Goal: Information Seeking & Learning: Learn about a topic

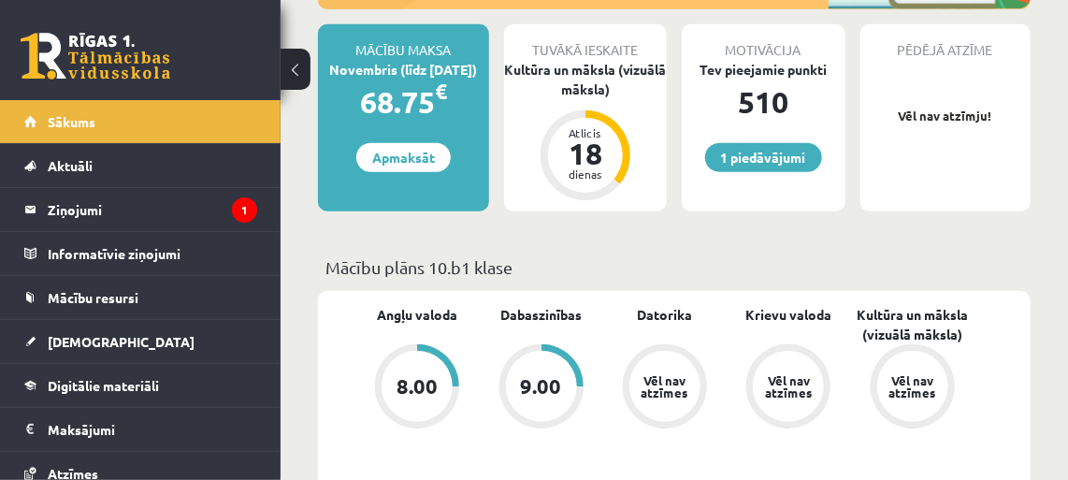
scroll to position [425, 0]
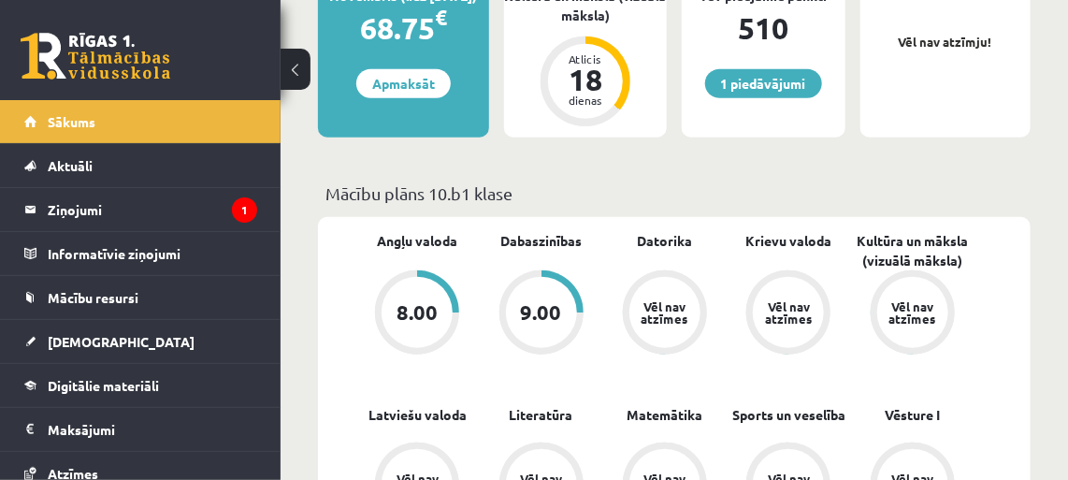
click at [189, 222] on legend "Ziņojumi 1" at bounding box center [153, 209] width 210 height 43
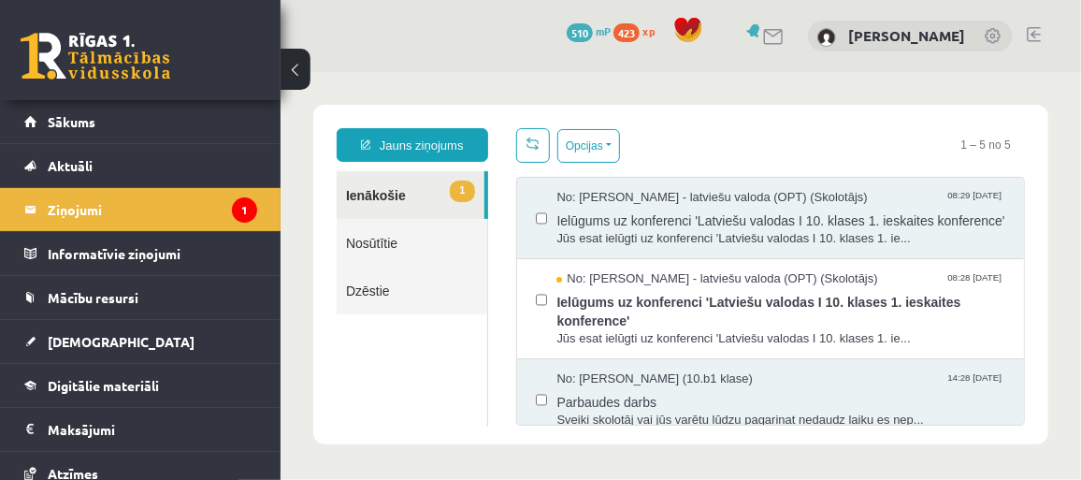
click at [672, 312] on span "Ielūgums uz konferenci 'Latviešu valodas I 10. klases 1. ieskaites konference'" at bounding box center [780, 308] width 449 height 42
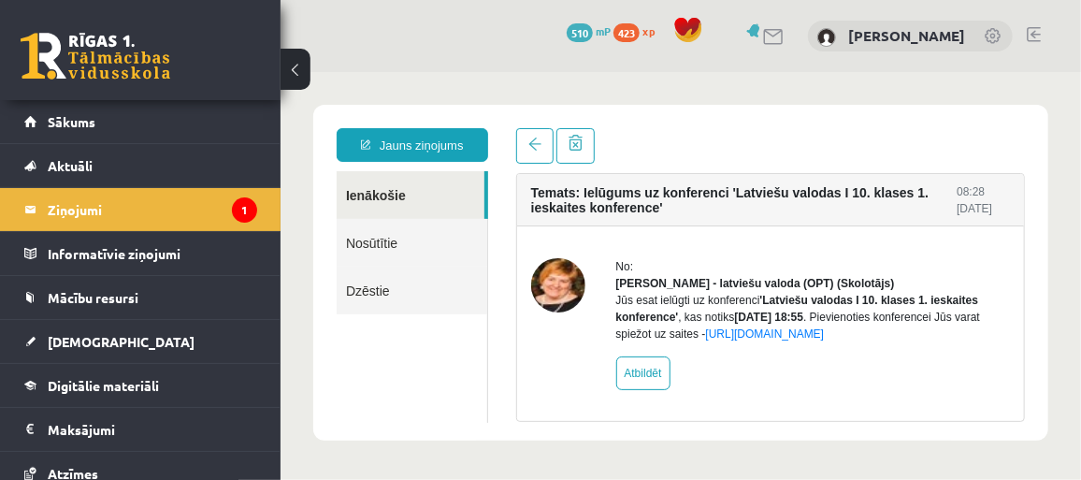
click at [68, 119] on span "Sākums" at bounding box center [72, 121] width 48 height 17
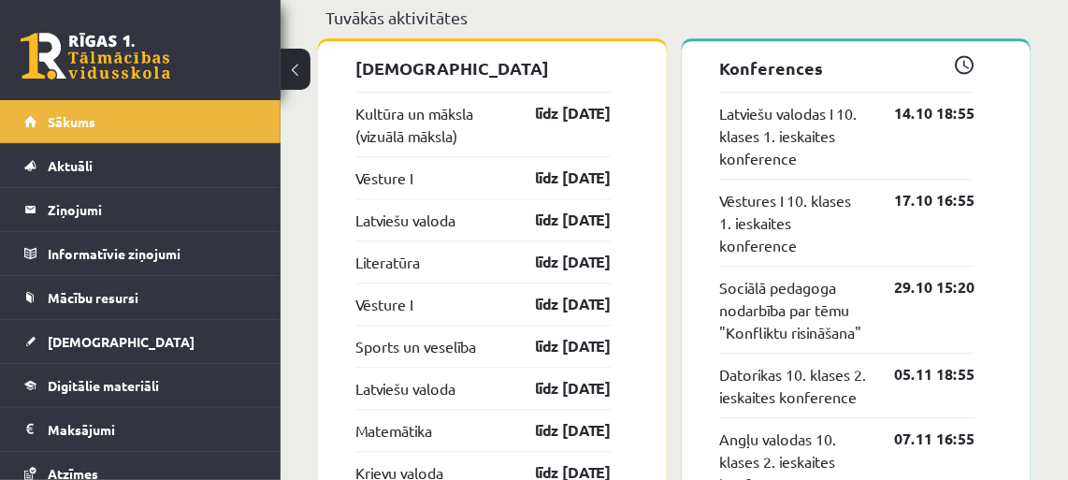
scroll to position [1530, 0]
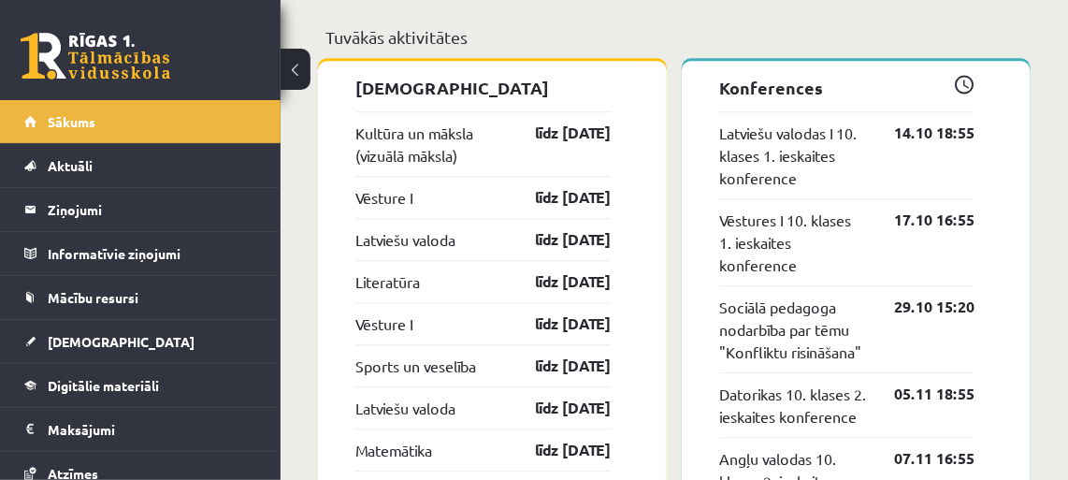
click at [116, 384] on span "Digitālie materiāli" at bounding box center [103, 385] width 111 height 17
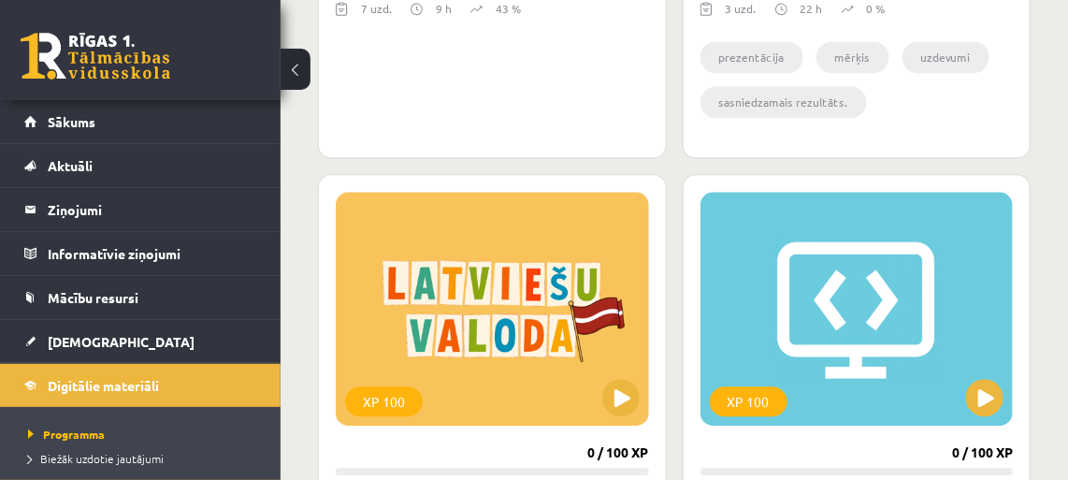
scroll to position [1701, 0]
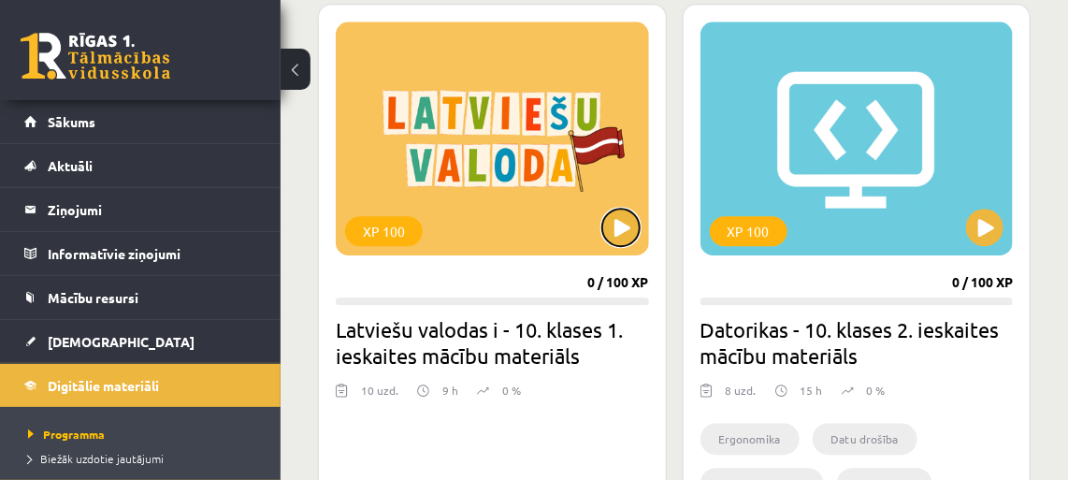
click at [628, 220] on button at bounding box center [620, 227] width 37 height 37
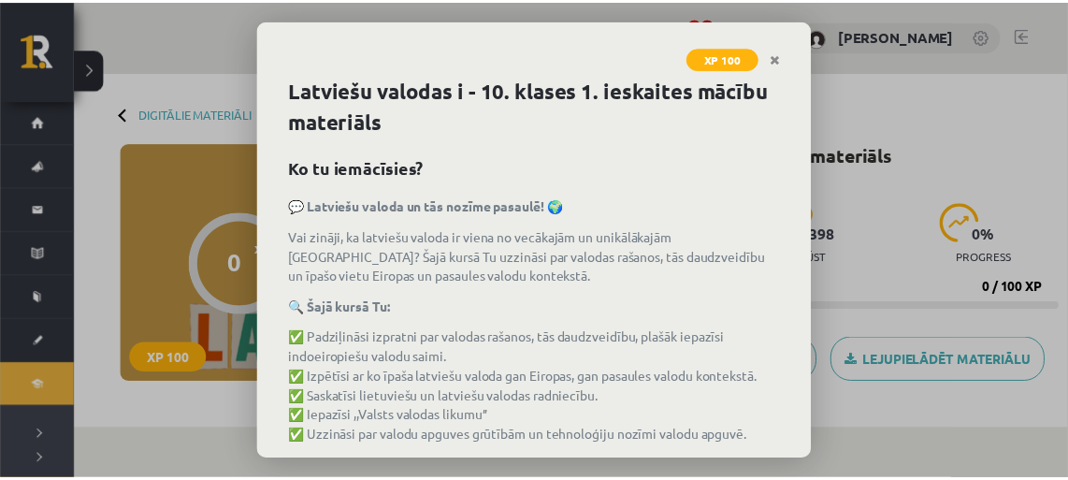
scroll to position [84, 0]
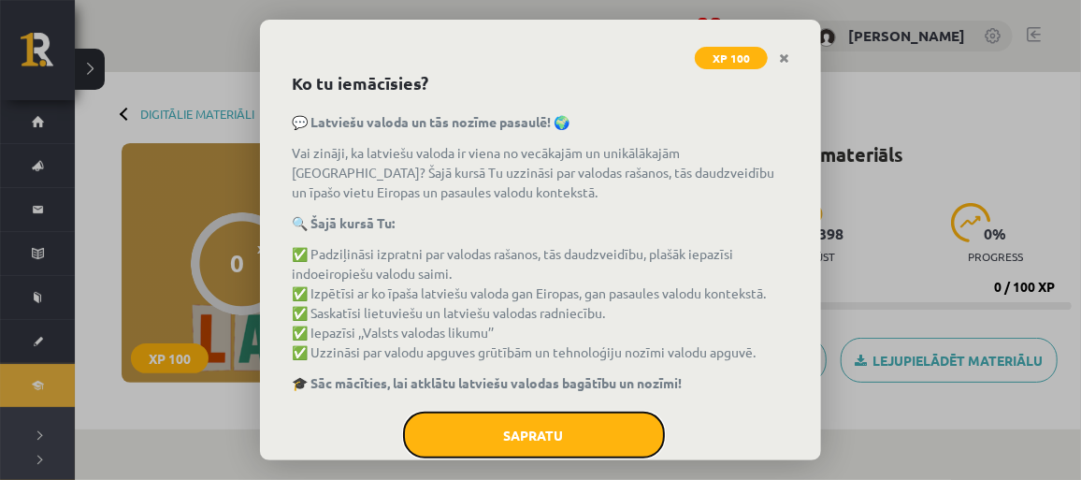
click at [529, 433] on button "Sapratu" at bounding box center [534, 435] width 262 height 47
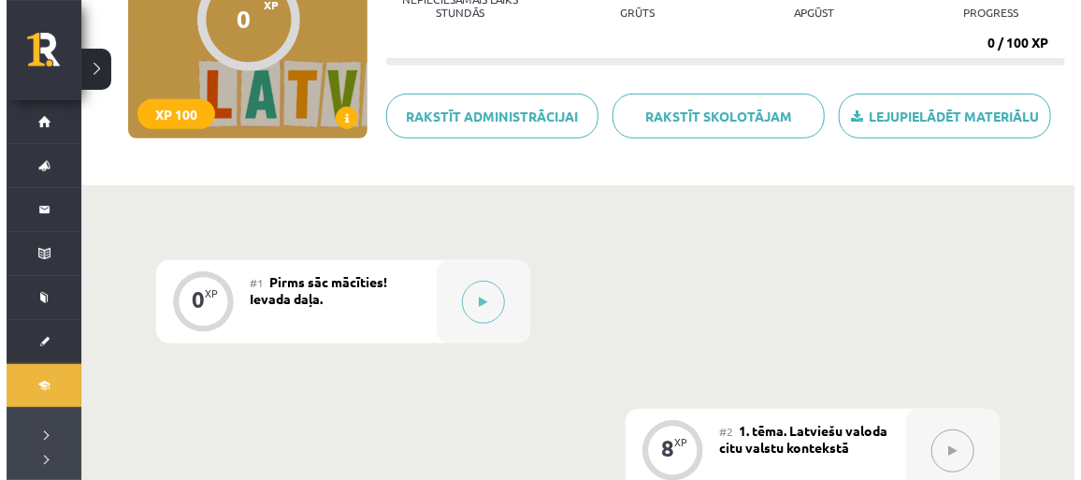
scroll to position [243, 0]
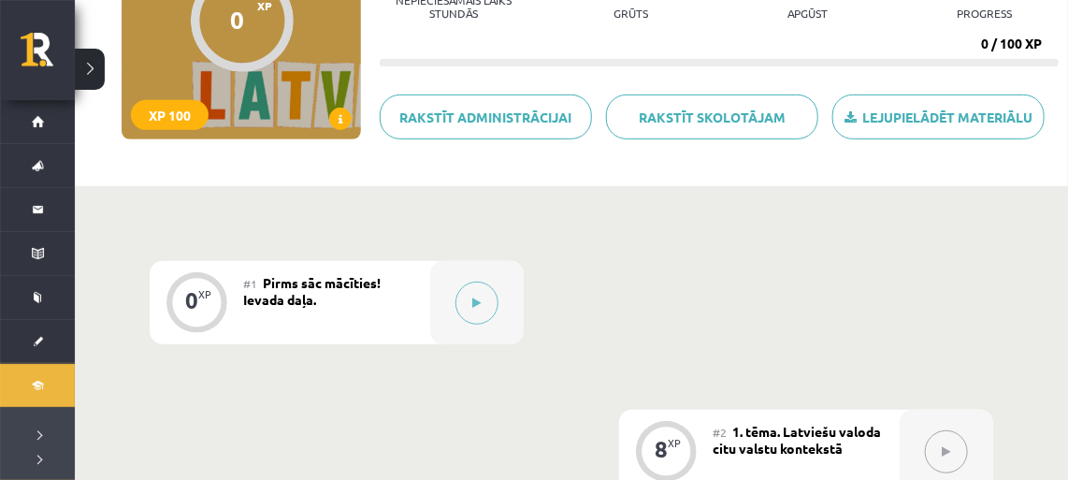
click at [476, 300] on icon at bounding box center [477, 302] width 8 height 11
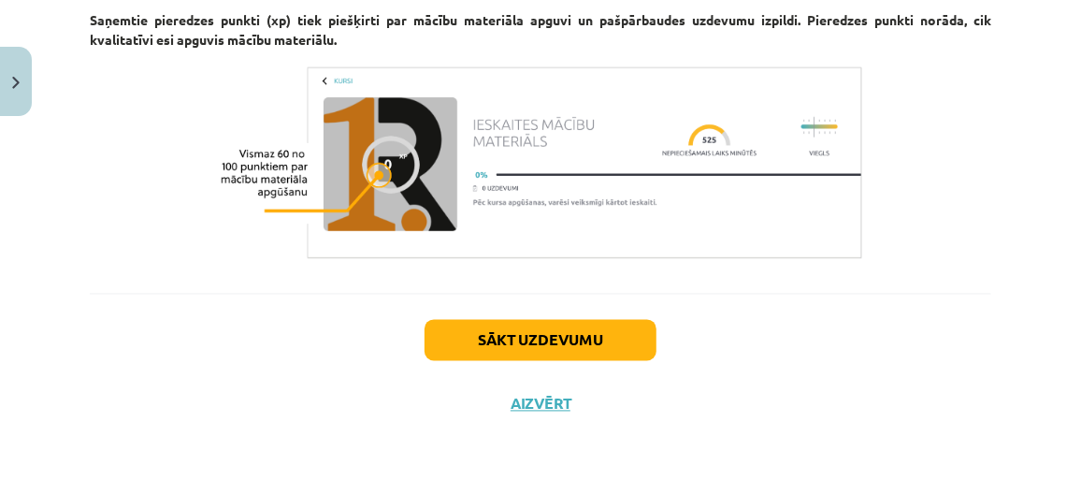
scroll to position [1335, 0]
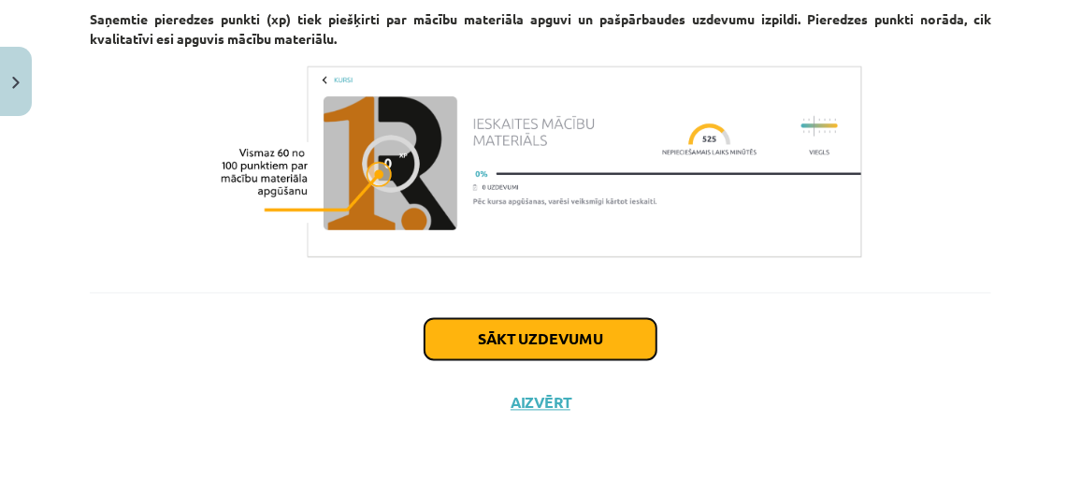
click at [555, 339] on button "Sākt uzdevumu" at bounding box center [541, 339] width 232 height 41
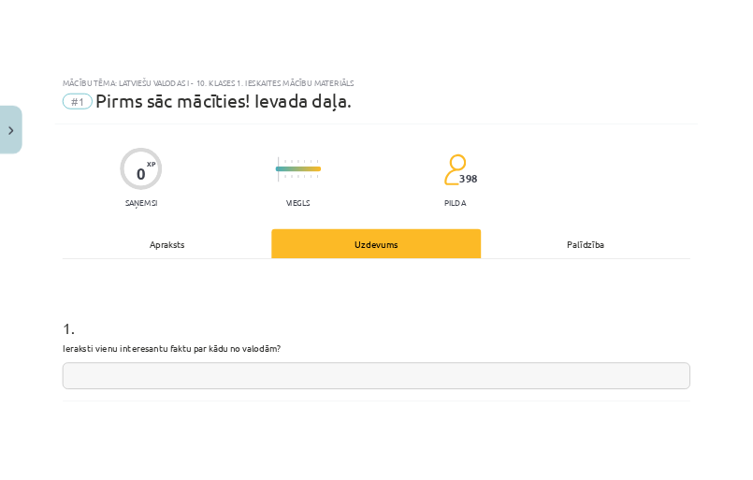
scroll to position [47, 0]
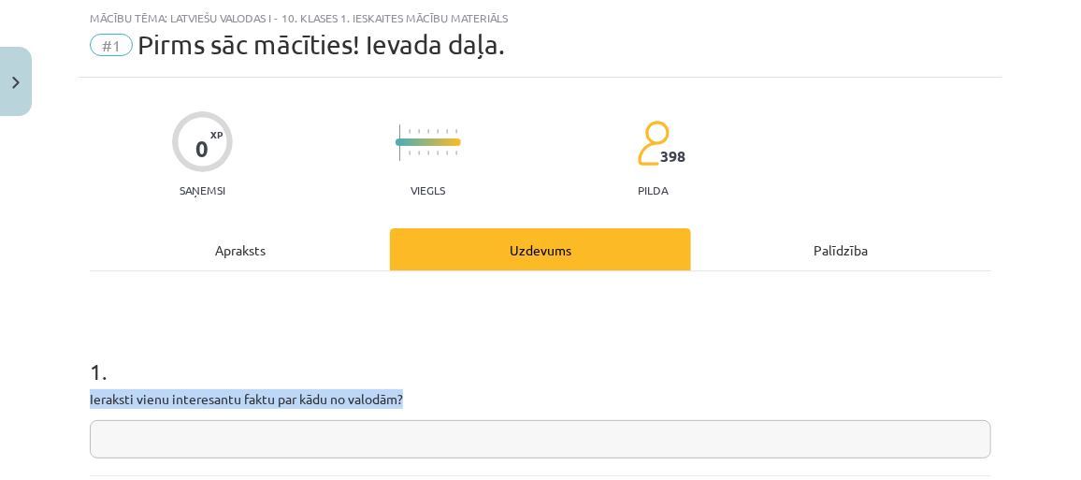
drag, startPoint x: 80, startPoint y: 397, endPoint x: 410, endPoint y: 399, distance: 330.2
click at [410, 399] on div "0 XP Saņemsi Viegls 398 pilda Apraksts Uzdevums Palīdzība 1 . Ieraksti vienu in…" at bounding box center [541, 348] width 924 height 540
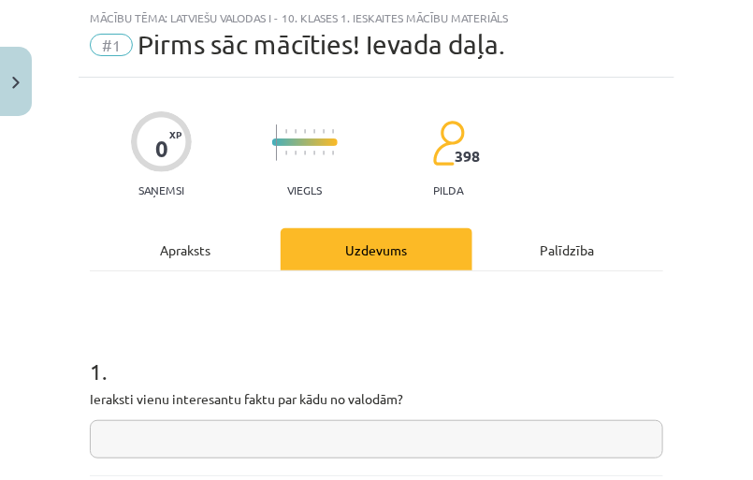
click at [330, 432] on input "text" at bounding box center [376, 439] width 573 height 38
paste input "**********"
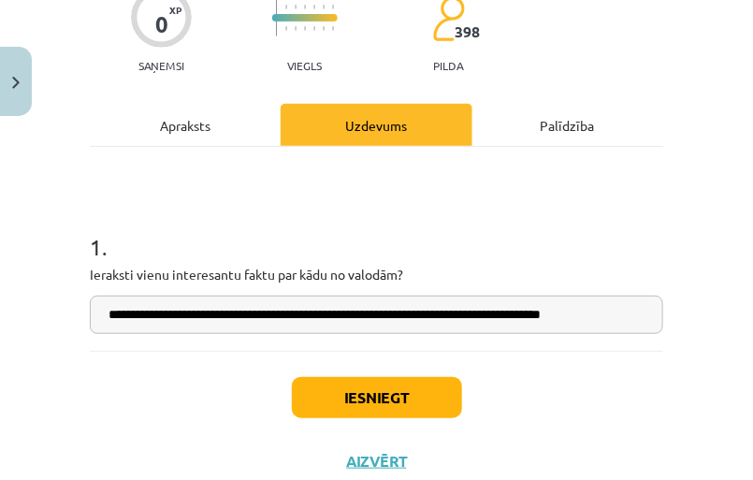
scroll to position [217, 0]
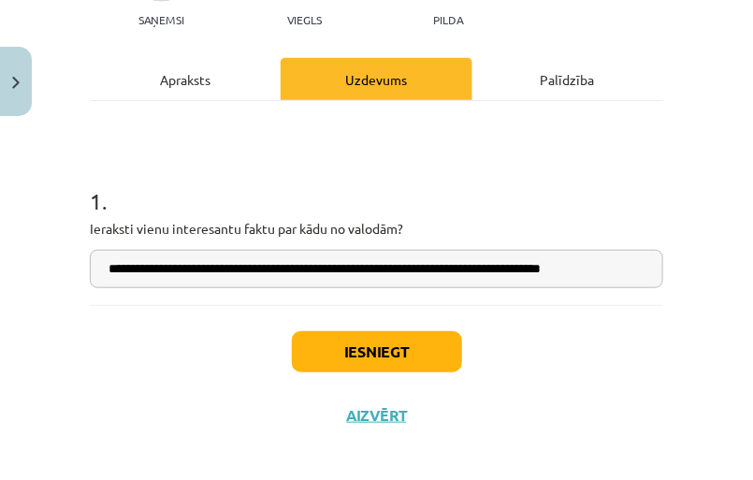
type input "**********"
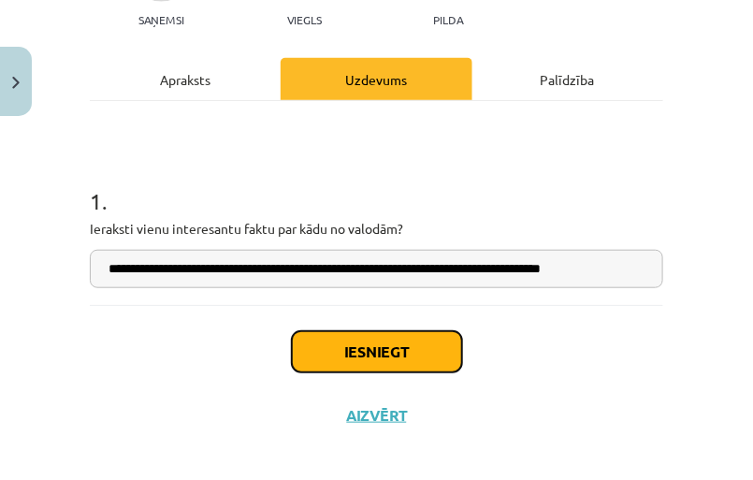
click at [428, 341] on button "Iesniegt" at bounding box center [377, 351] width 170 height 41
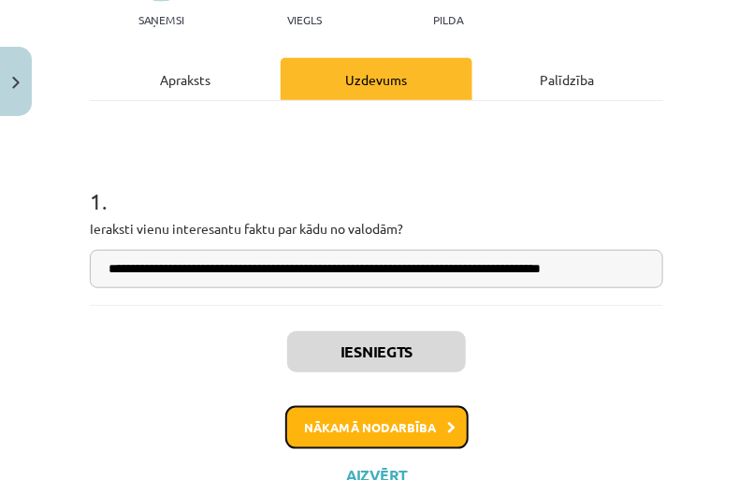
click at [414, 426] on button "Nākamā nodarbība" at bounding box center [376, 427] width 183 height 43
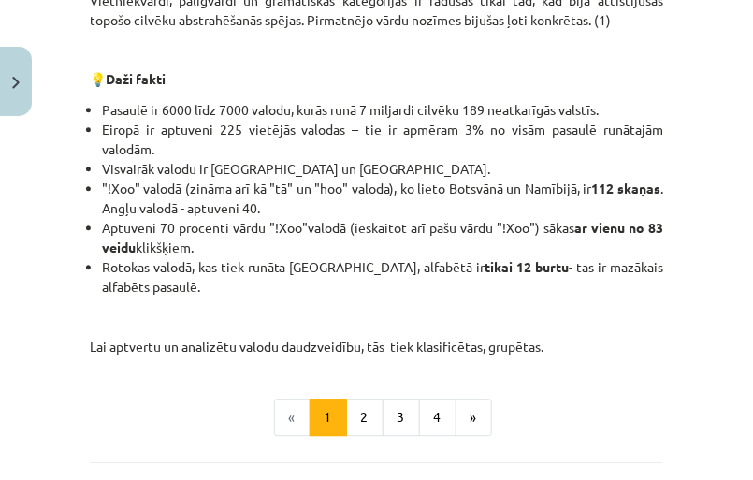
scroll to position [982, 0]
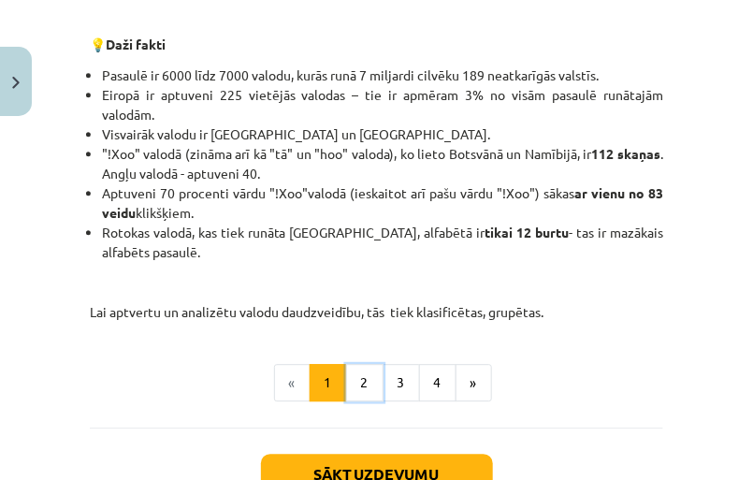
click at [362, 385] on button "2" at bounding box center [364, 382] width 37 height 37
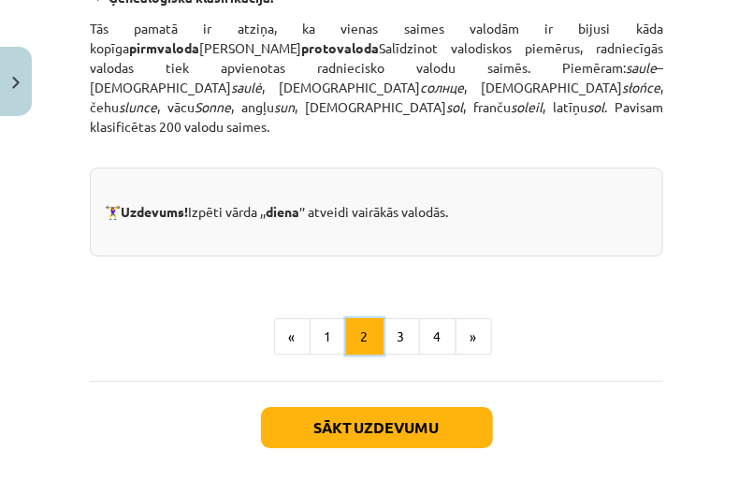
scroll to position [1129, 0]
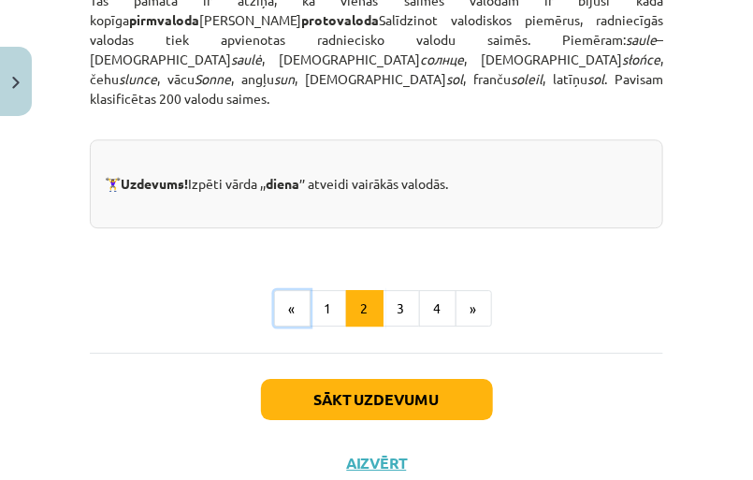
click at [295, 290] on button "«" at bounding box center [292, 308] width 36 height 37
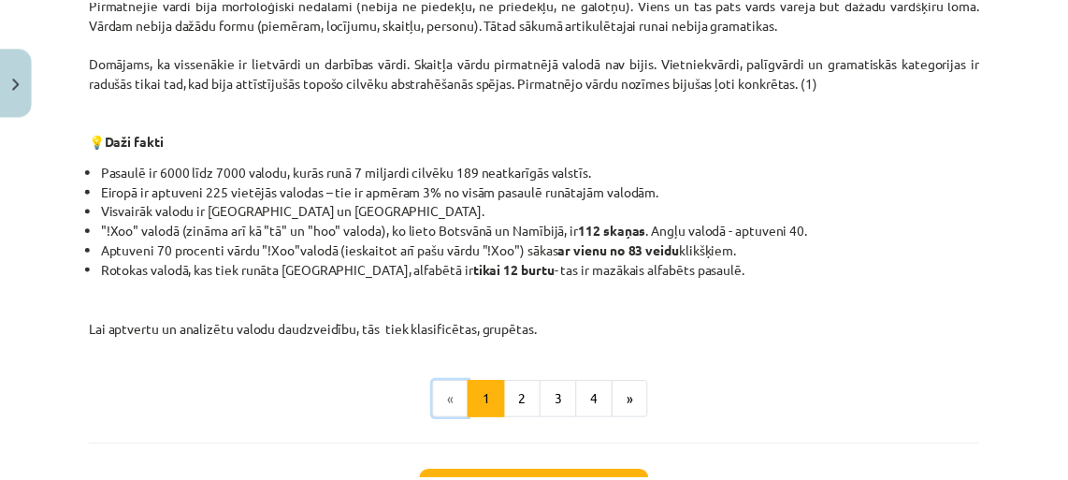
scroll to position [759, 0]
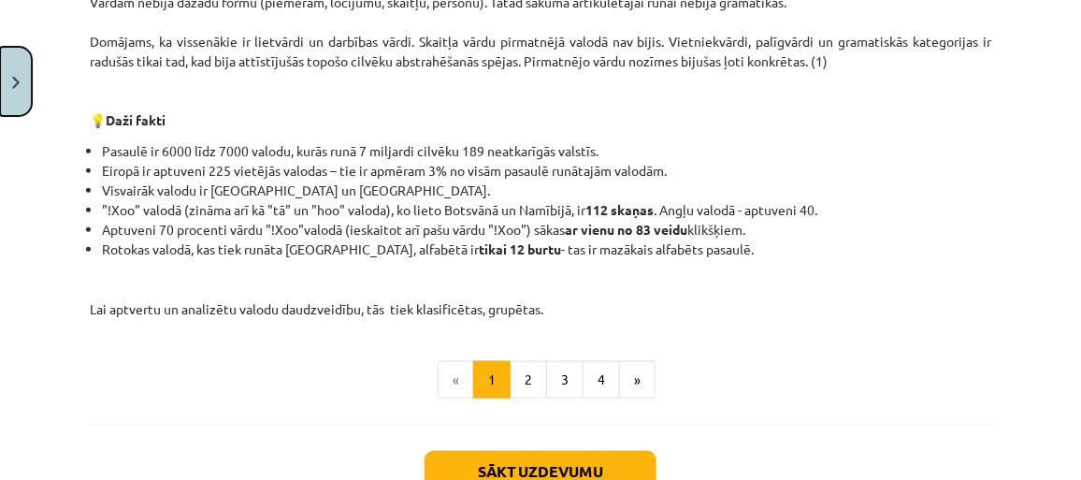
click at [9, 61] on button "Close" at bounding box center [16, 81] width 32 height 69
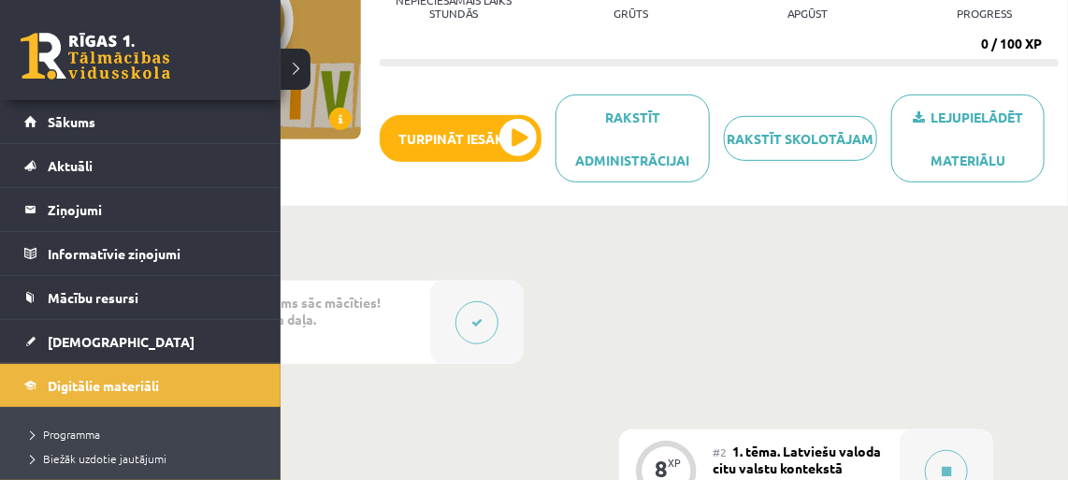
click at [51, 334] on span "[DEMOGRAPHIC_DATA]" at bounding box center [121, 341] width 147 height 17
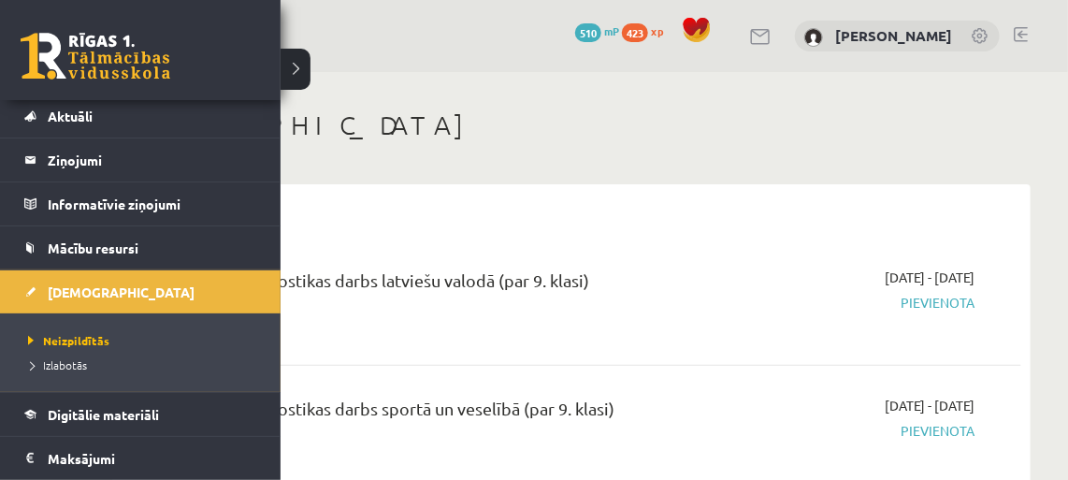
scroll to position [84, 0]
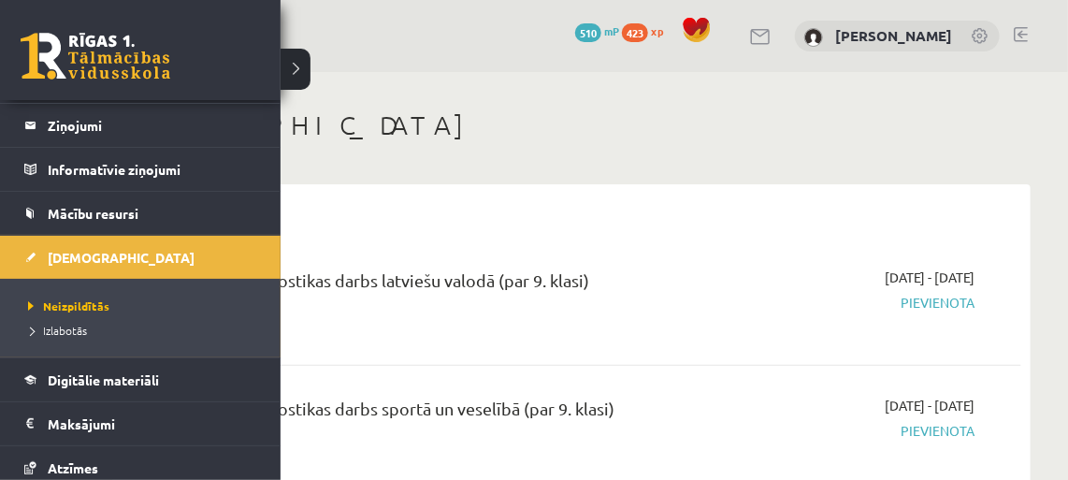
click at [73, 329] on span "Izlabotās" at bounding box center [55, 330] width 64 height 15
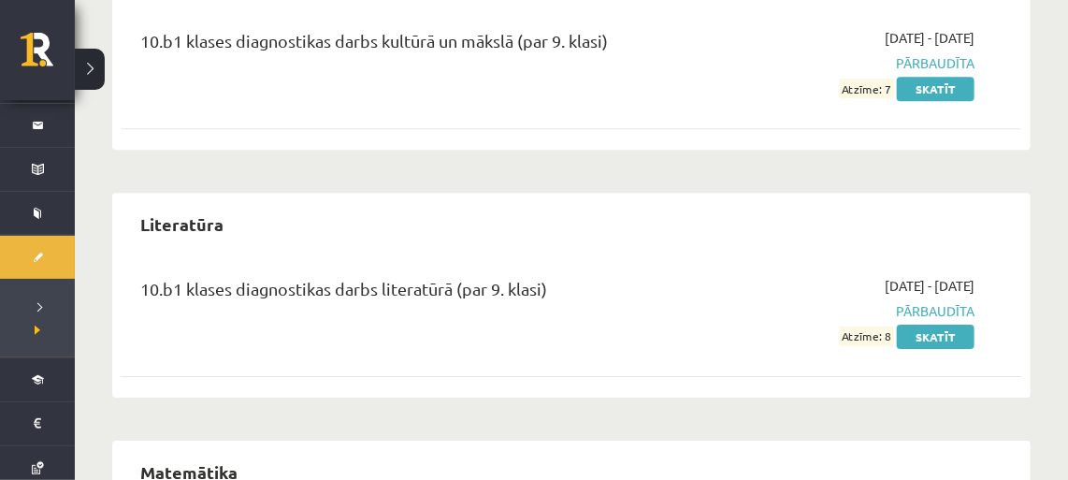
scroll to position [2184, 0]
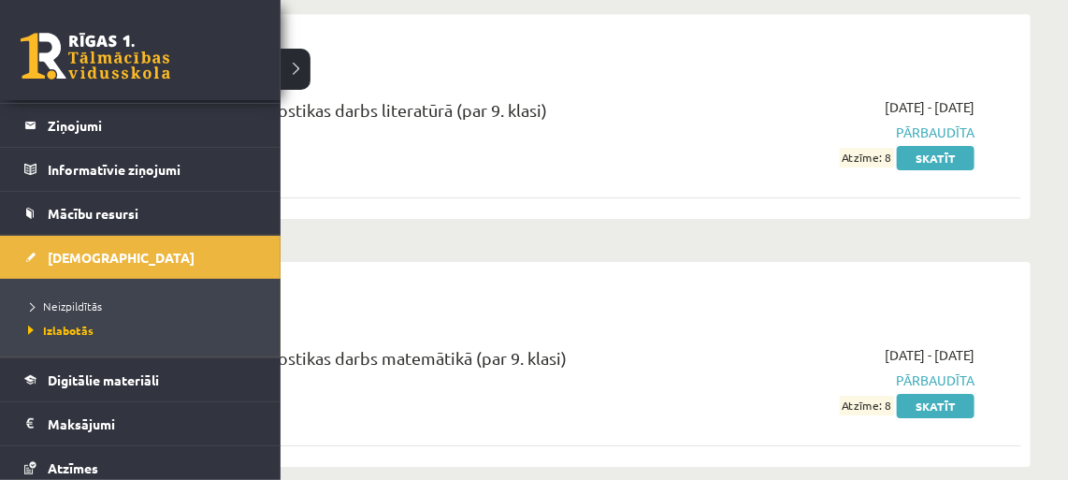
click at [57, 254] on span "[DEMOGRAPHIC_DATA]" at bounding box center [121, 257] width 147 height 17
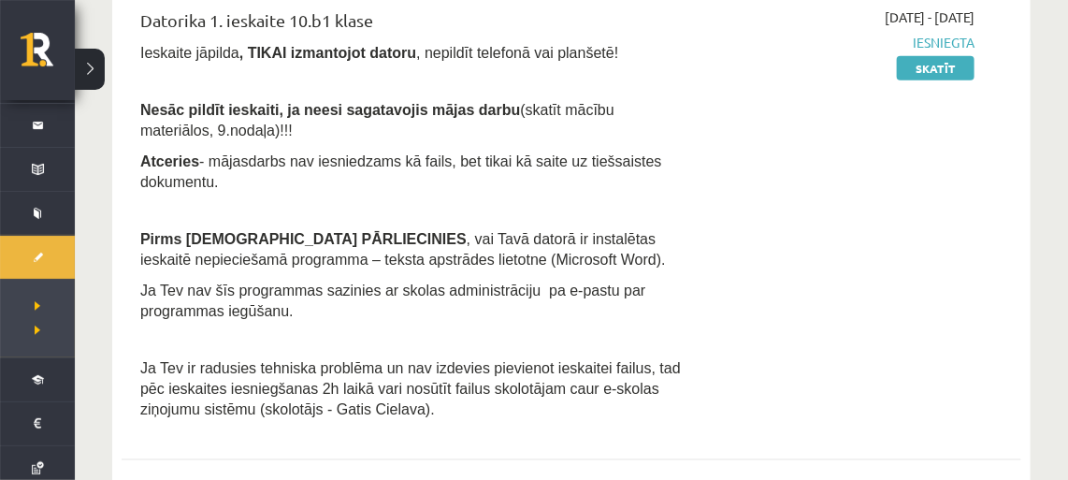
scroll to position [653, 0]
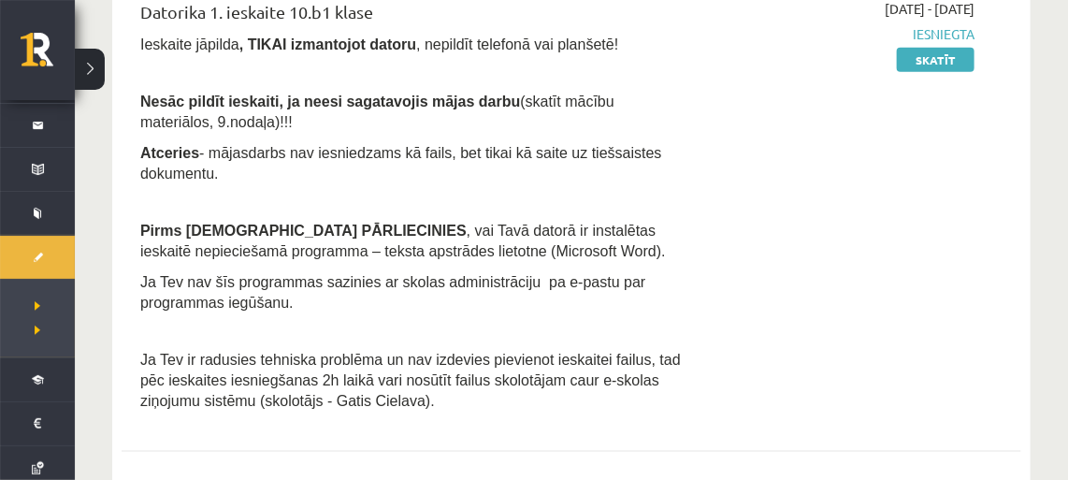
drag, startPoint x: 566, startPoint y: 243, endPoint x: 493, endPoint y: 312, distance: 99.9
click at [493, 322] on p at bounding box center [413, 330] width 547 height 17
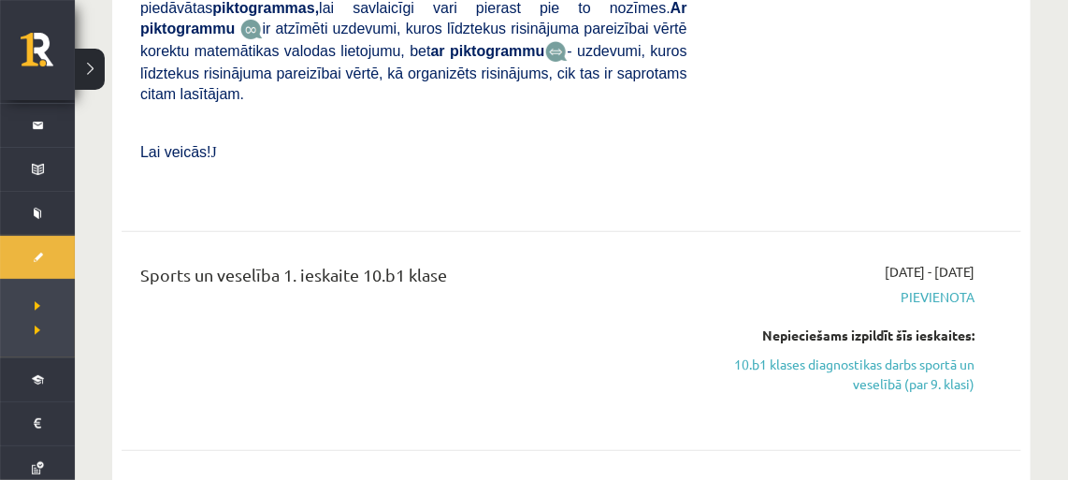
scroll to position [2694, 0]
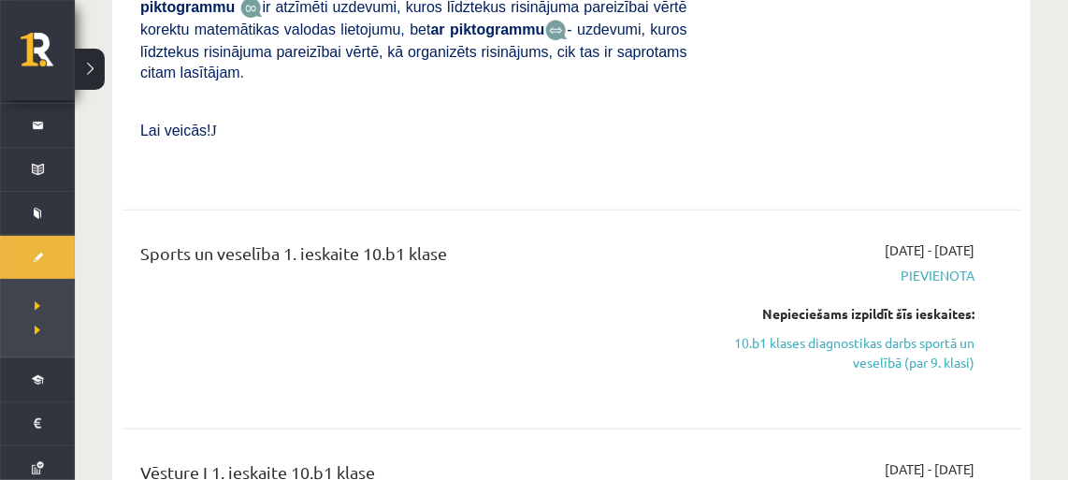
click at [888, 333] on link "10.b1 klases diagnostikas darbs sportā un veselībā (par 9. klasi)" at bounding box center [845, 352] width 259 height 39
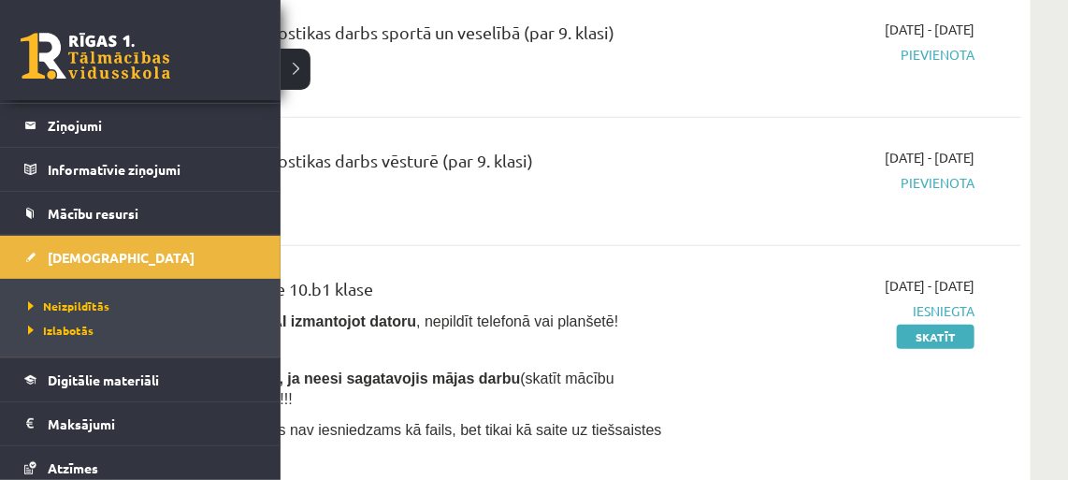
click at [130, 205] on span "Mācību resursi" at bounding box center [93, 213] width 91 height 17
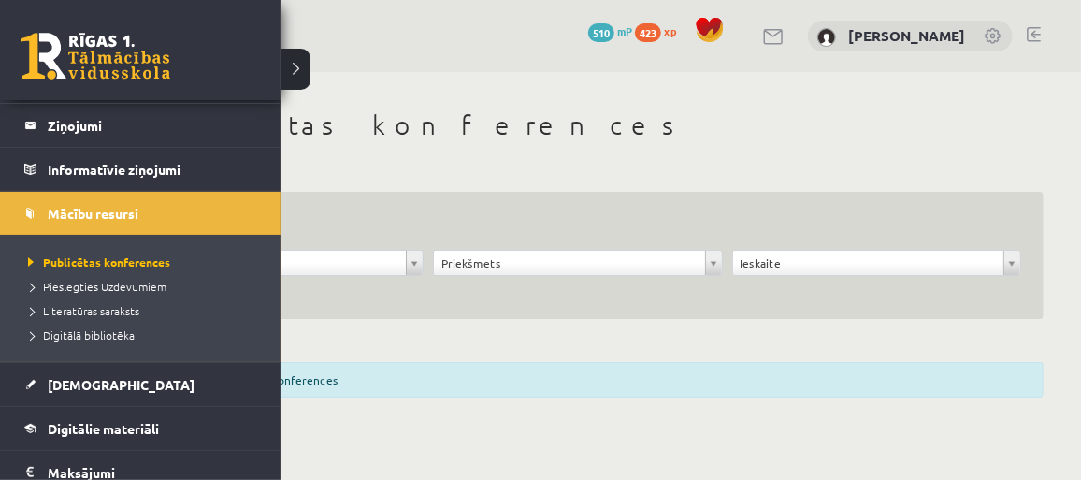
click at [46, 142] on link "Ziņojumi 0" at bounding box center [140, 125] width 233 height 43
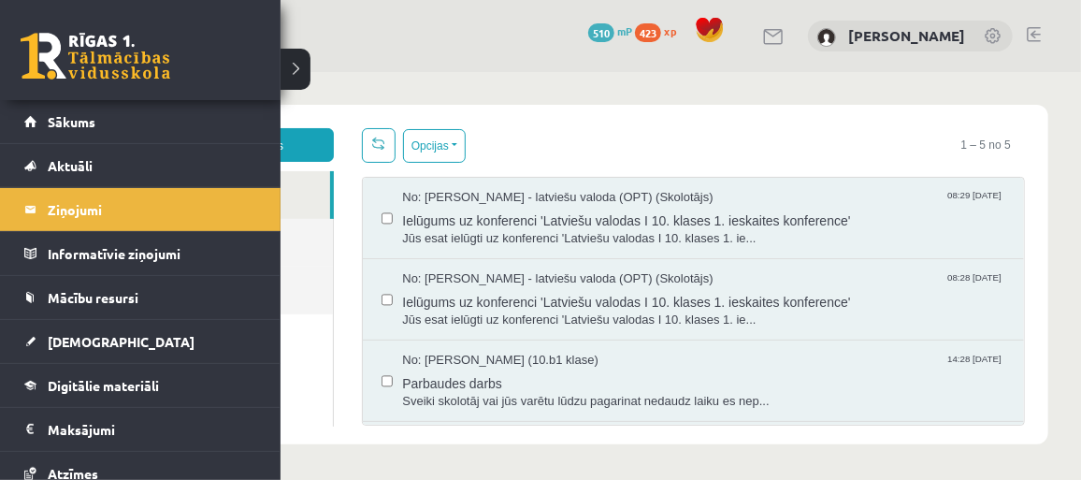
click at [83, 115] on span "Sākums" at bounding box center [72, 121] width 48 height 17
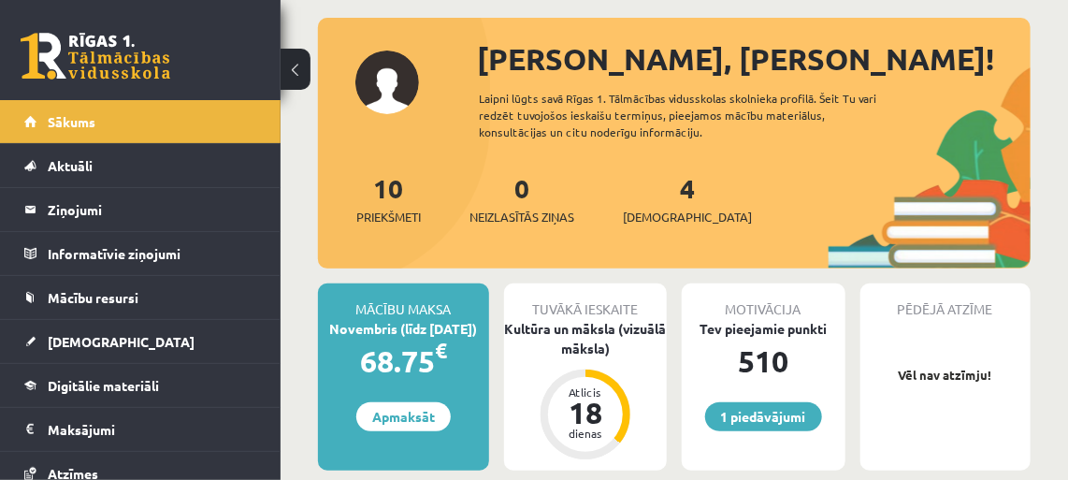
scroll to position [84, 0]
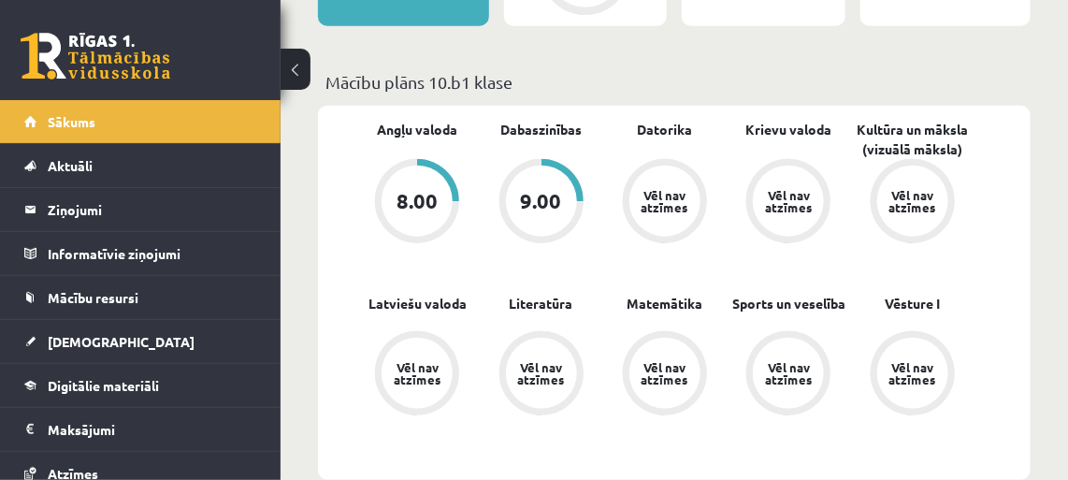
scroll to position [595, 0]
